Goal: Navigation & Orientation: Find specific page/section

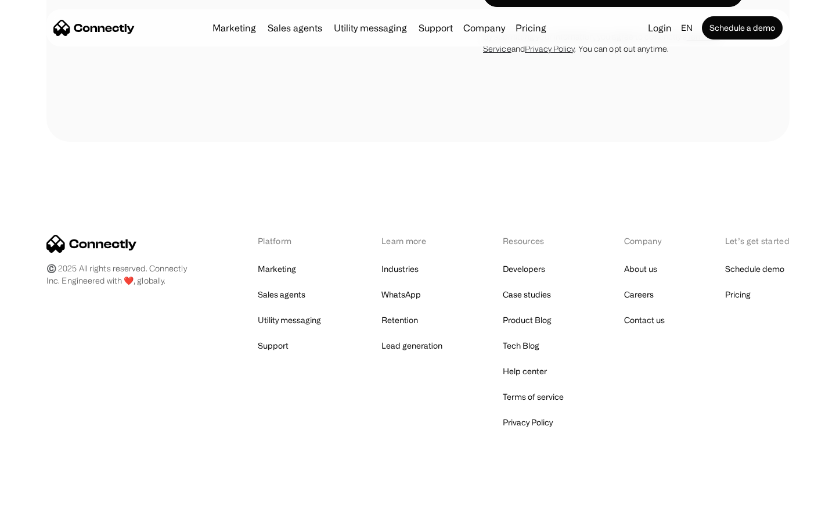
scroll to position [3060, 0]
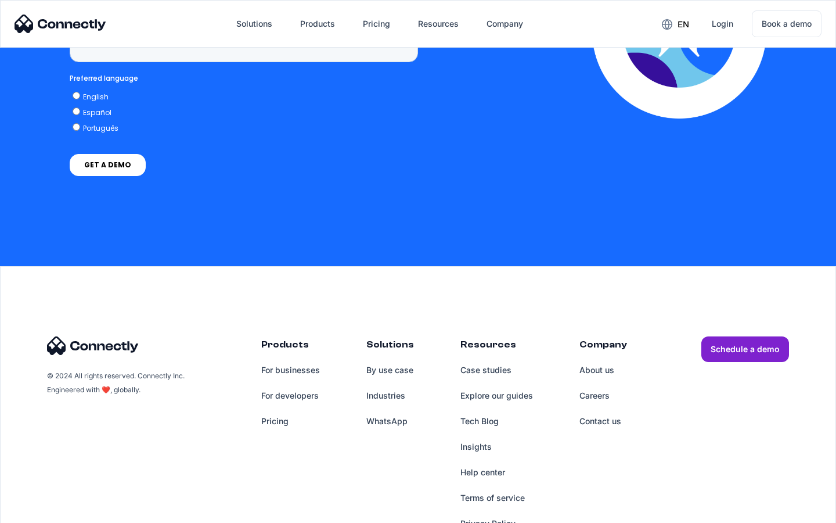
scroll to position [3386, 0]
